Goal: Find specific page/section: Find specific page/section

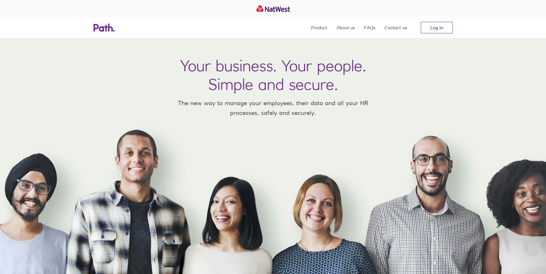
click at [444, 27] on link "Log in" at bounding box center [437, 28] width 32 height 12
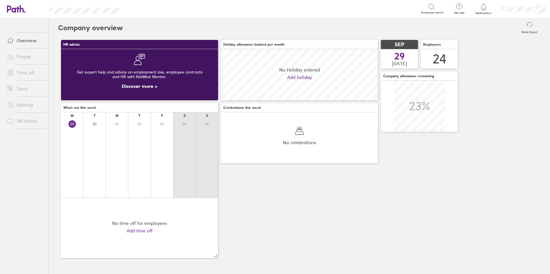
scroll to position [51, 157]
click at [28, 73] on link "Time off" at bounding box center [25, 73] width 46 height 12
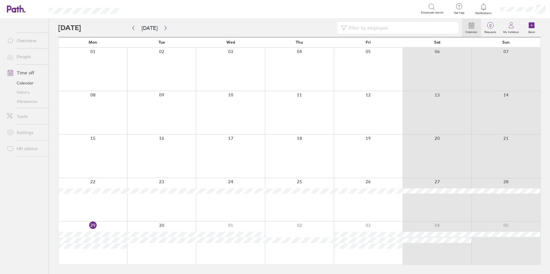
click at [366, 28] on input at bounding box center [401, 27] width 108 height 11
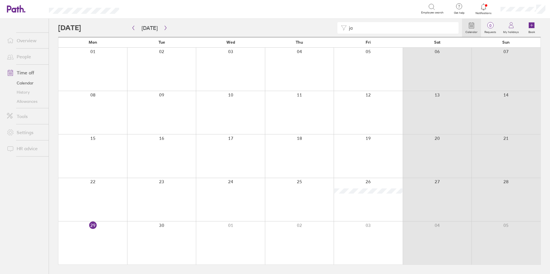
drag, startPoint x: 381, startPoint y: 29, endPoint x: 378, endPoint y: 29, distance: 2.9
click at [381, 29] on input "ja" at bounding box center [401, 27] width 108 height 11
type input "j"
click at [358, 26] on input "j" at bounding box center [401, 27] width 108 height 11
click at [372, 30] on input "ow" at bounding box center [401, 27] width 108 height 11
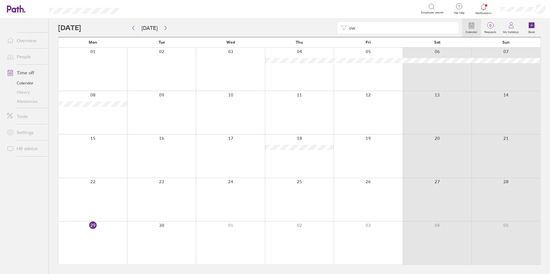
type input "o"
click at [381, 32] on input "sco" at bounding box center [401, 27] width 108 height 11
type input "s"
type input "[PERSON_NAME]"
click at [31, 99] on link "Allowances" at bounding box center [25, 101] width 46 height 9
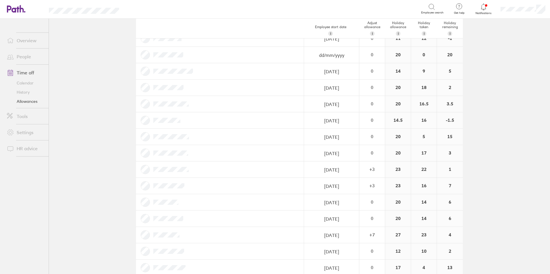
scroll to position [54, 0]
